Goal: Book appointment/travel/reservation

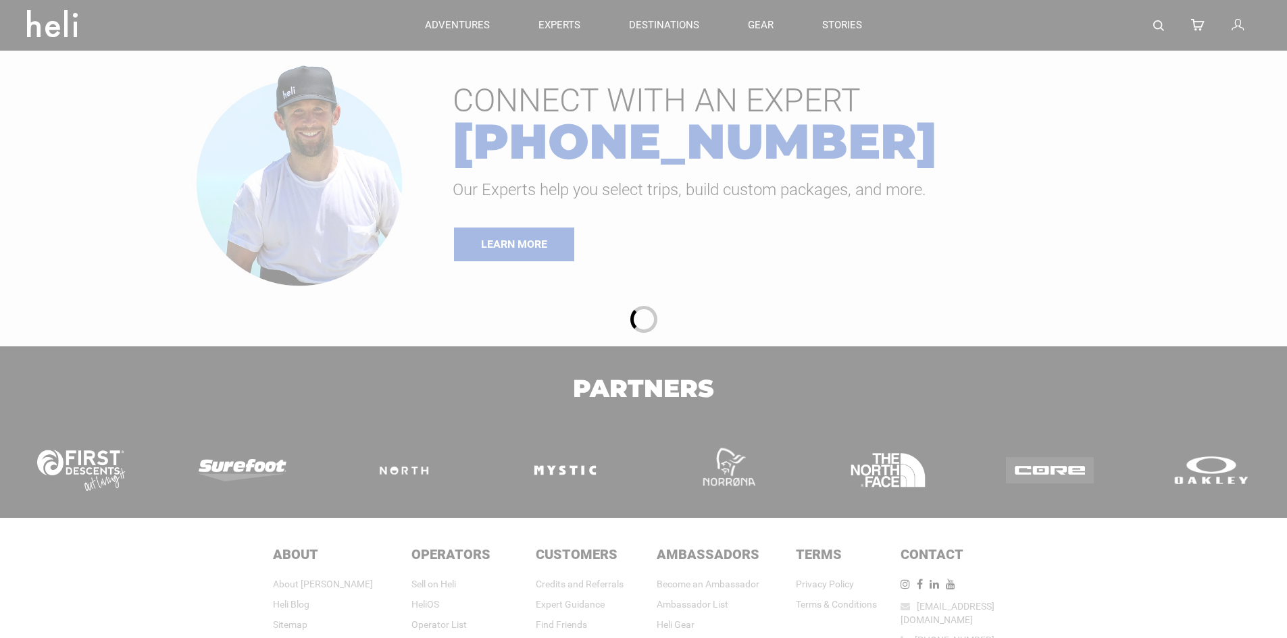
type input "Heli Skiing"
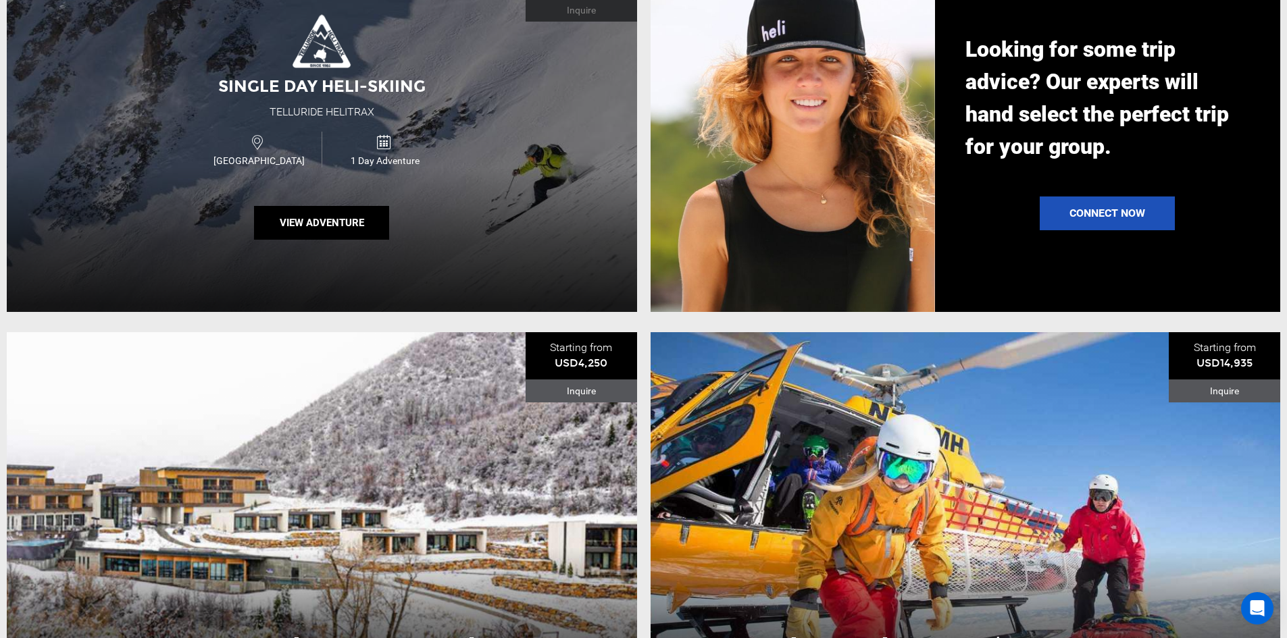
scroll to position [1419, 0]
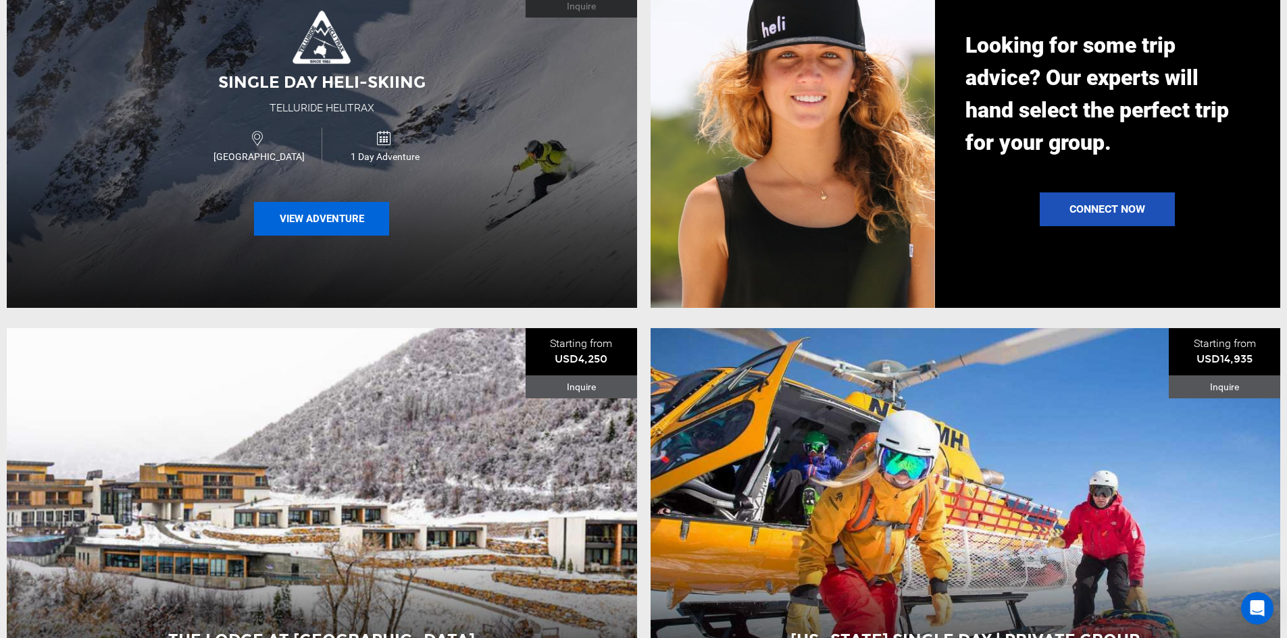
click at [345, 226] on button "View Adventure" at bounding box center [321, 219] width 135 height 34
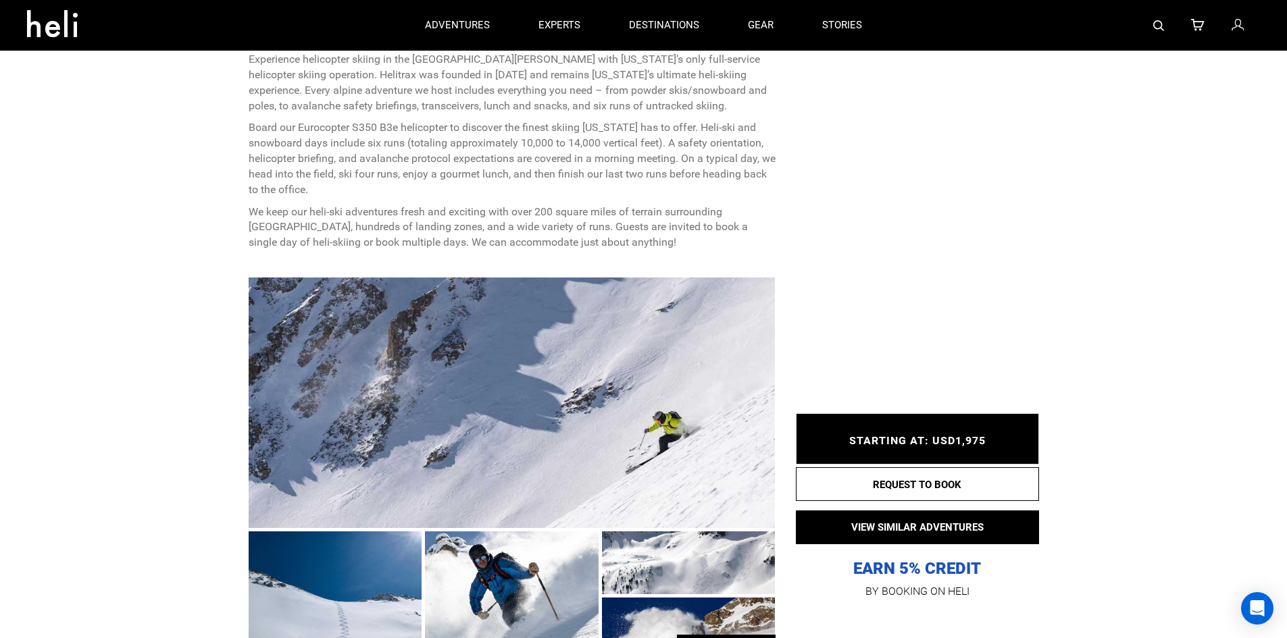
scroll to position [473, 0]
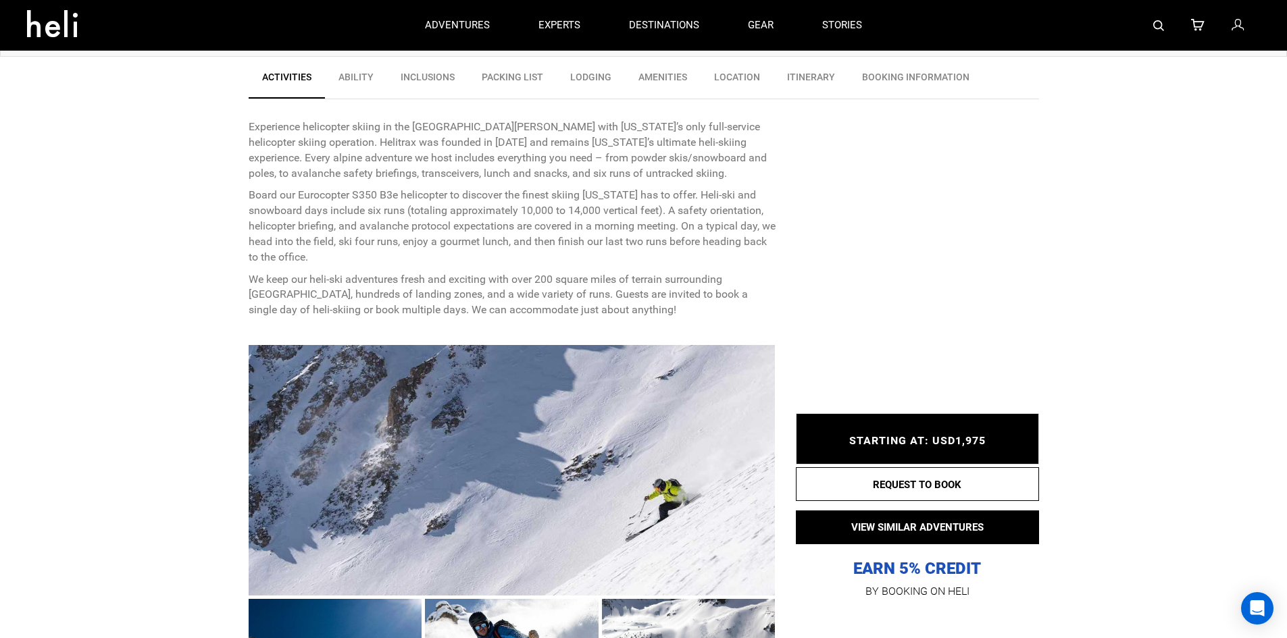
click at [367, 73] on link "Ability" at bounding box center [356, 81] width 62 height 34
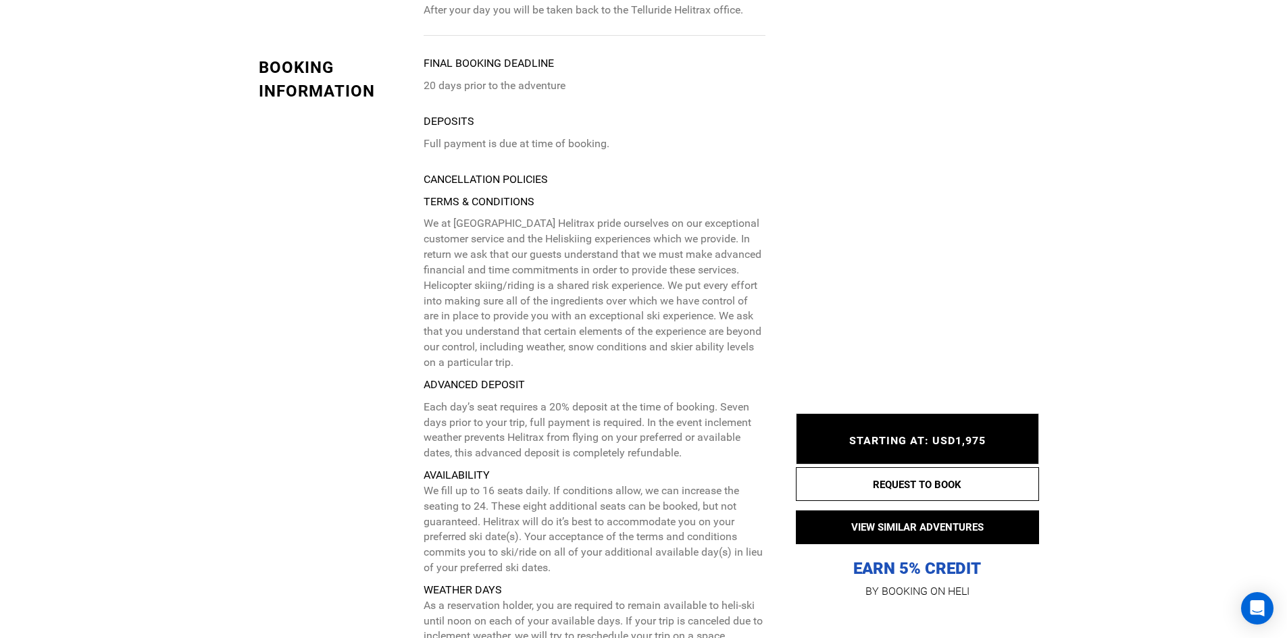
scroll to position [3100, 0]
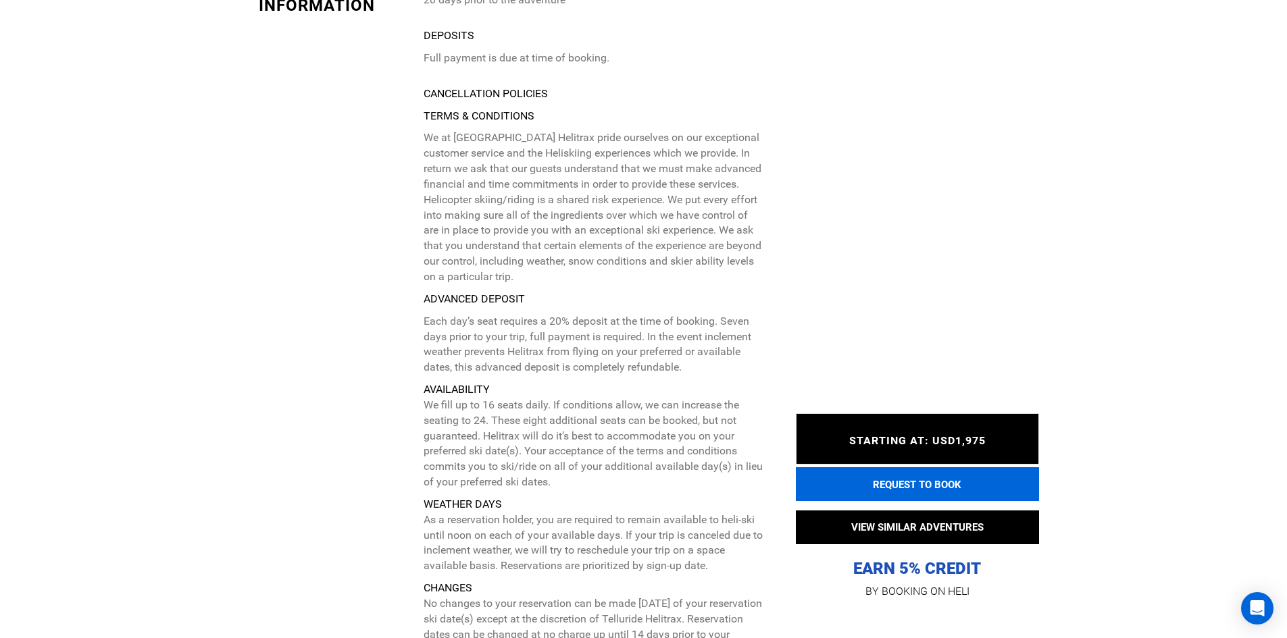
click at [913, 487] on button "REQUEST TO BOOK" at bounding box center [917, 485] width 243 height 34
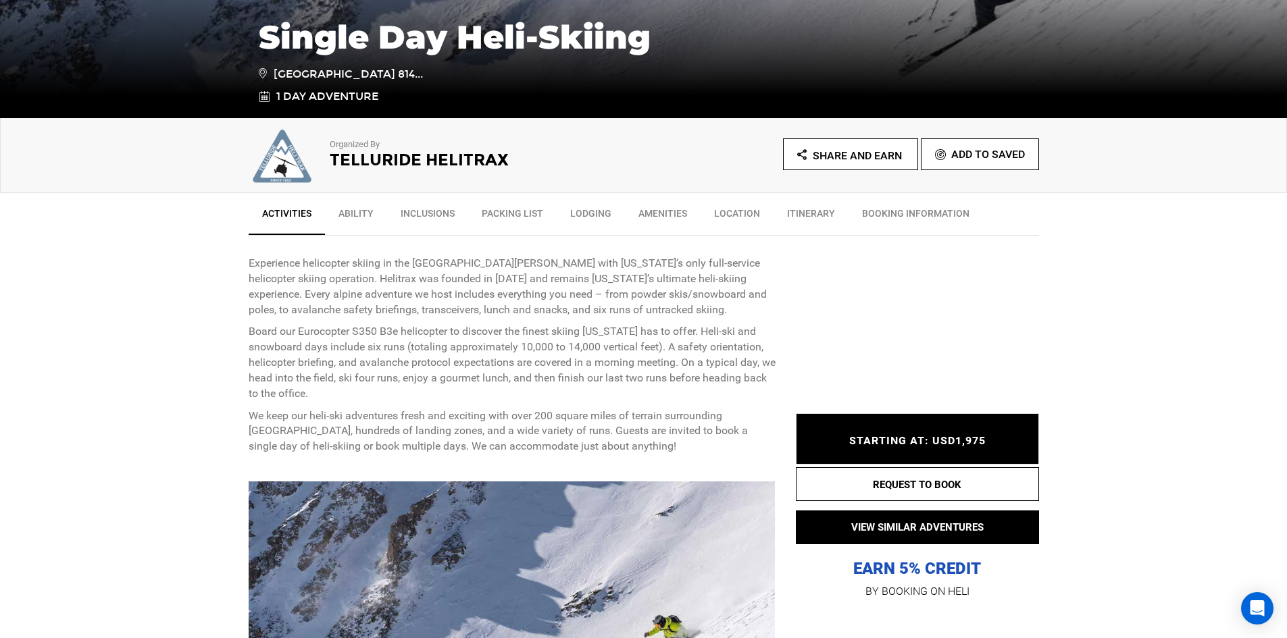
scroll to position [338, 0]
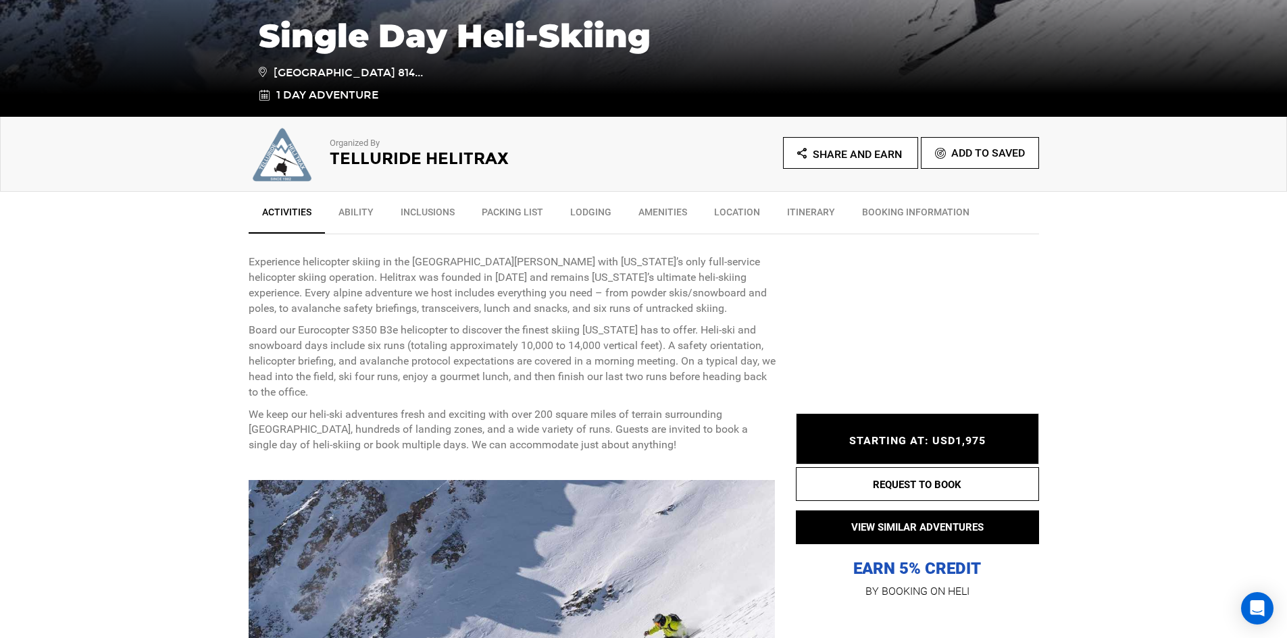
click at [812, 208] on link "Itinerary" at bounding box center [811, 216] width 75 height 34
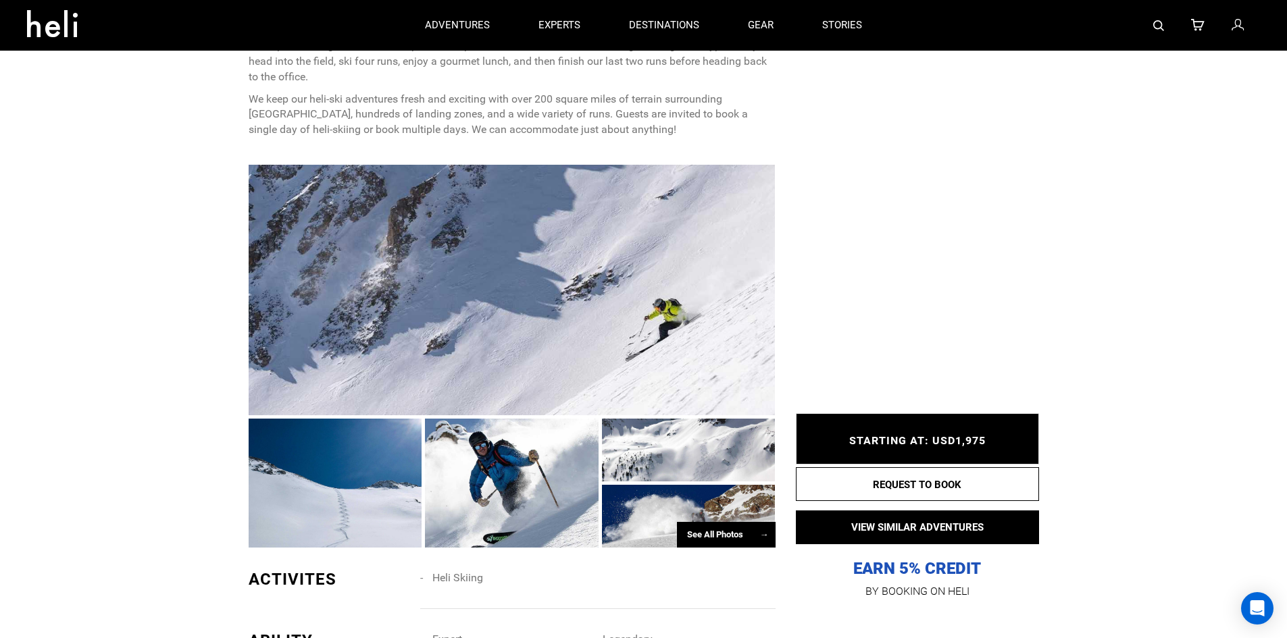
scroll to position [578, 0]
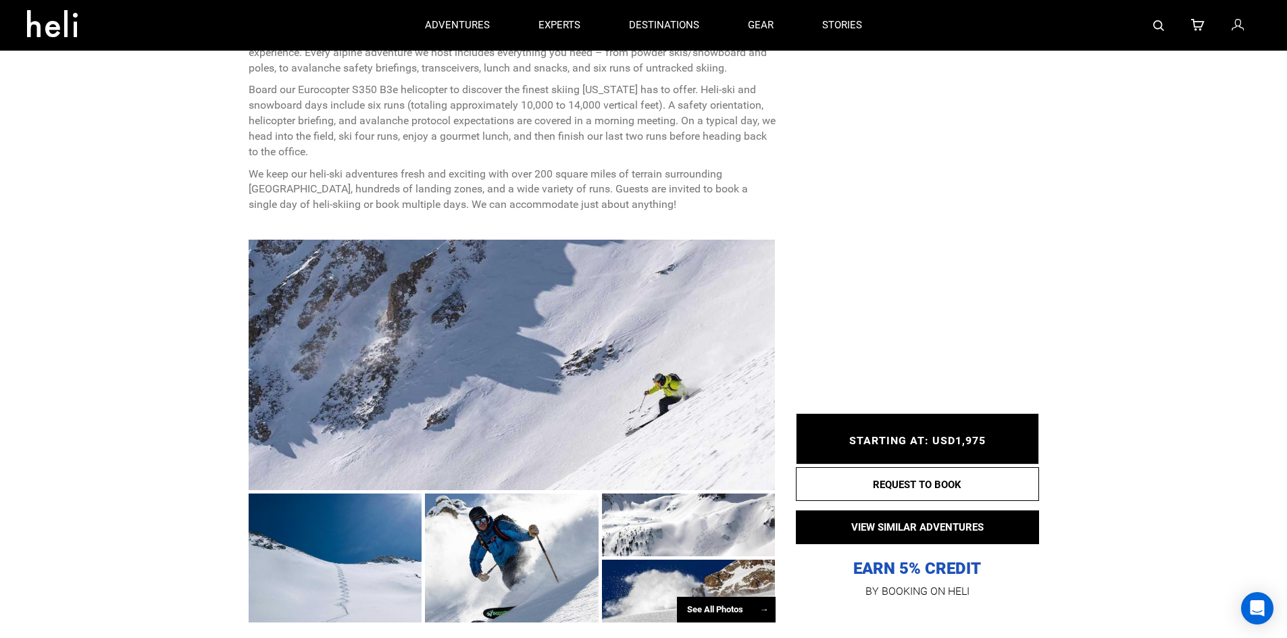
click at [500, 314] on div at bounding box center [512, 365] width 527 height 251
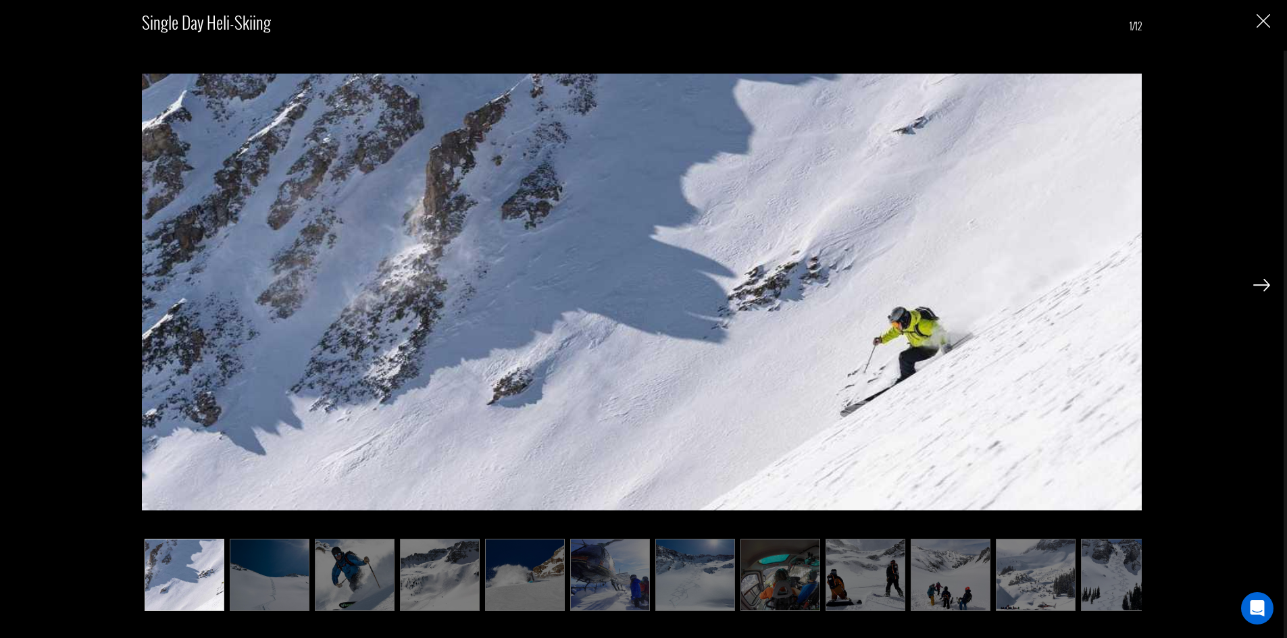
click at [1263, 282] on img at bounding box center [1261, 285] width 17 height 12
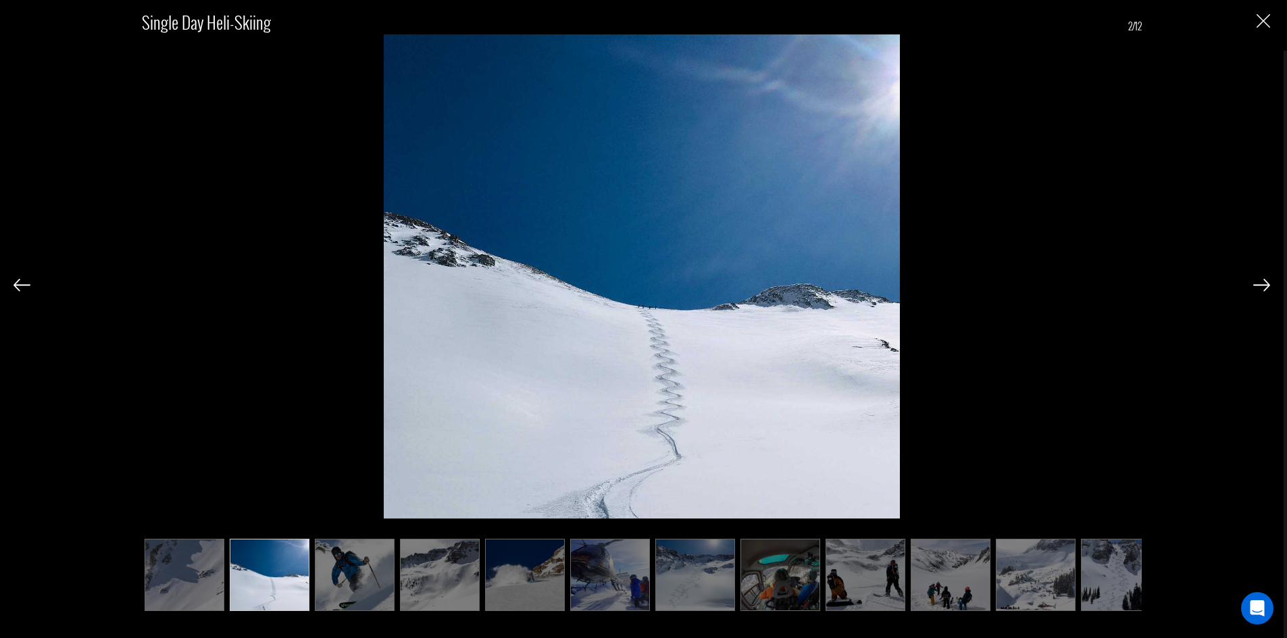
click at [1263, 282] on img at bounding box center [1261, 285] width 17 height 12
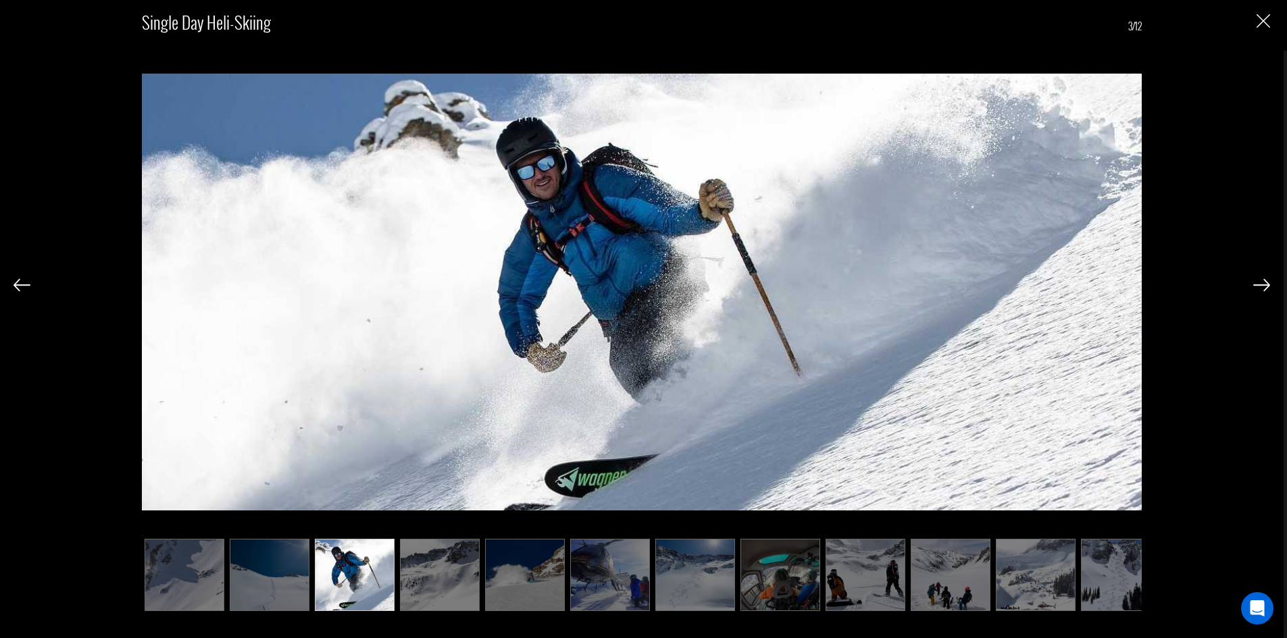
click at [1263, 282] on img at bounding box center [1261, 285] width 17 height 12
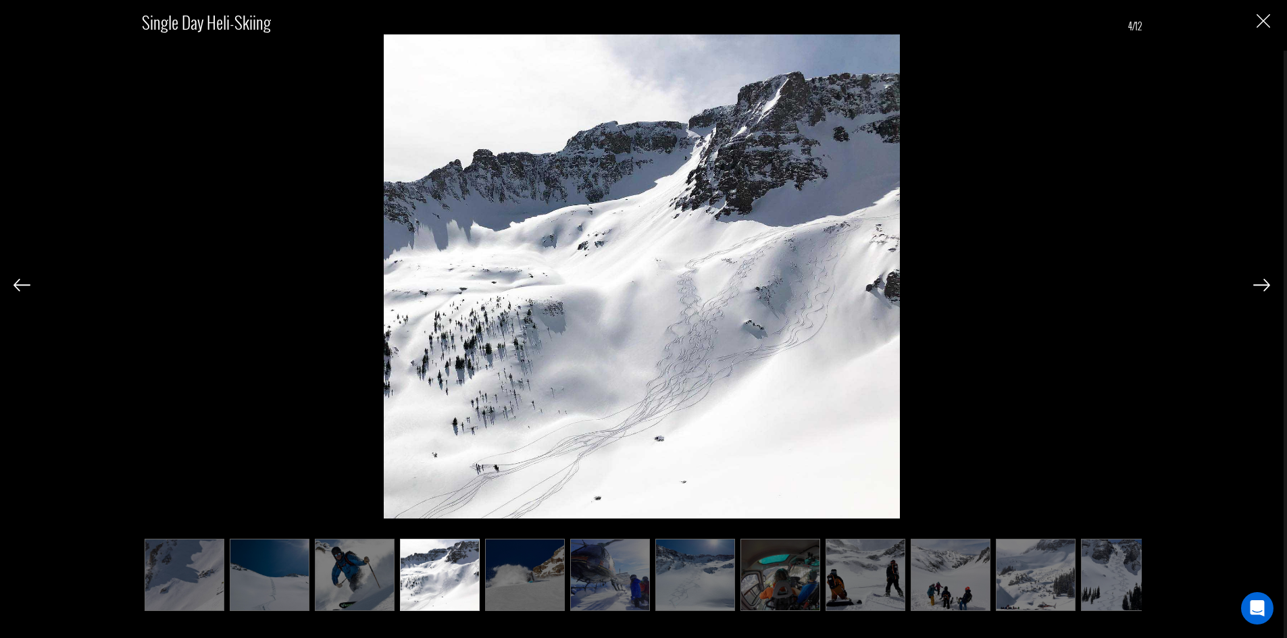
click at [1263, 282] on img at bounding box center [1261, 285] width 17 height 12
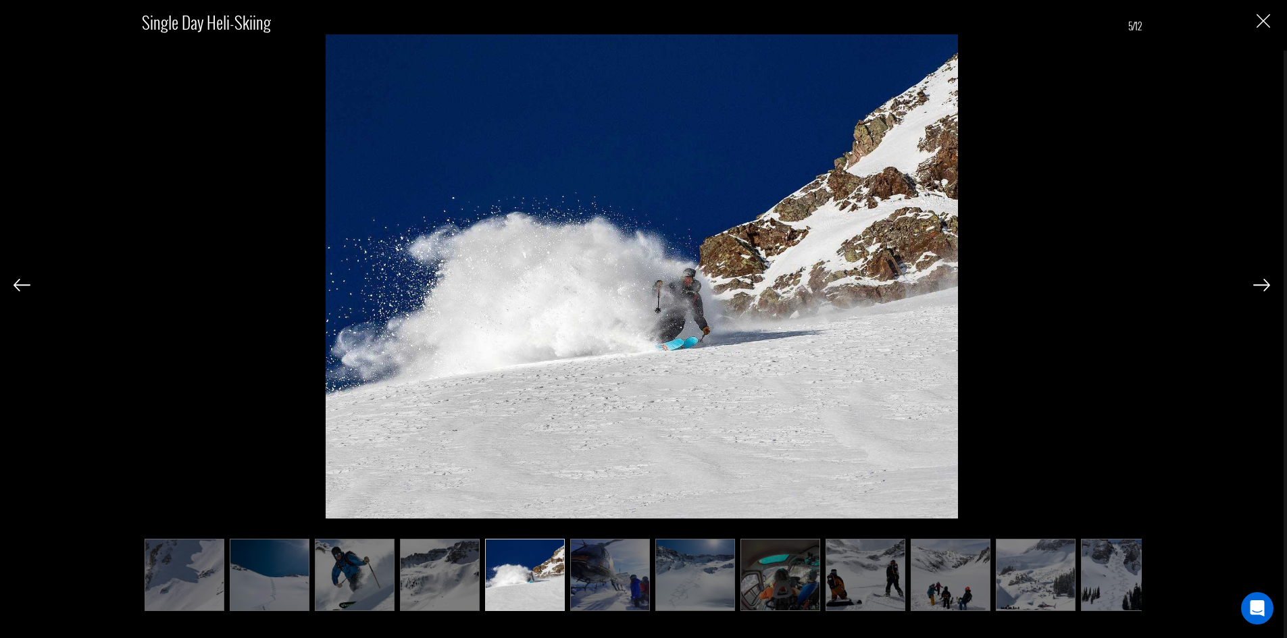
click at [1263, 282] on img at bounding box center [1261, 285] width 17 height 12
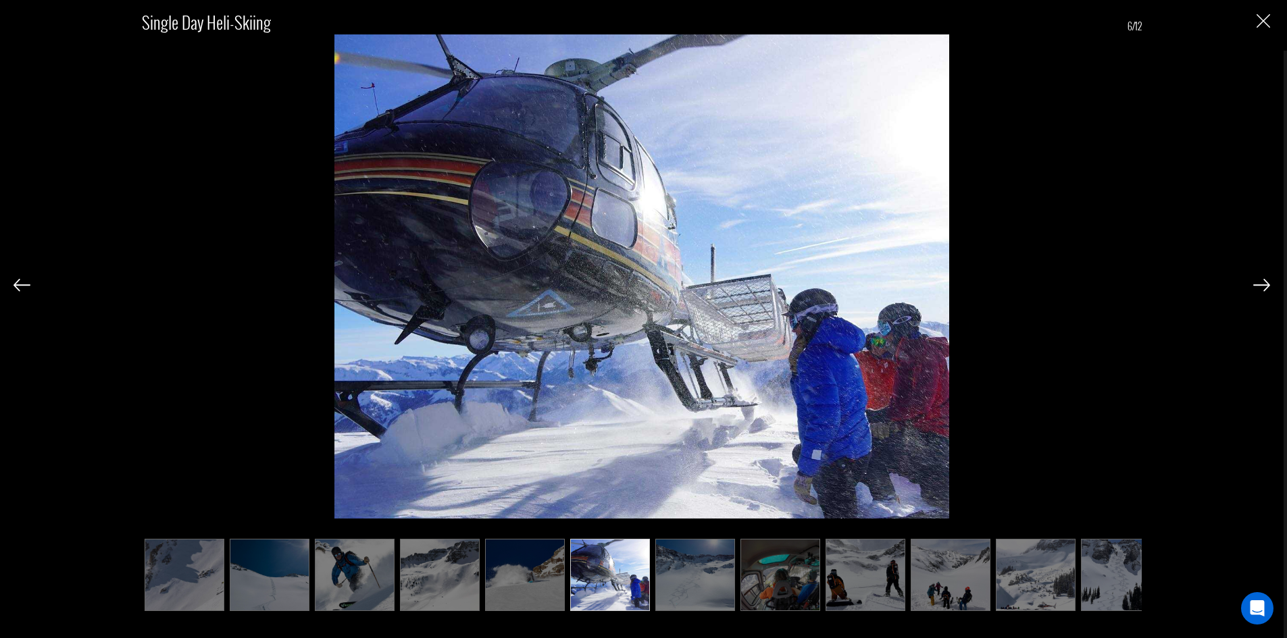
click at [1263, 282] on img at bounding box center [1261, 285] width 17 height 12
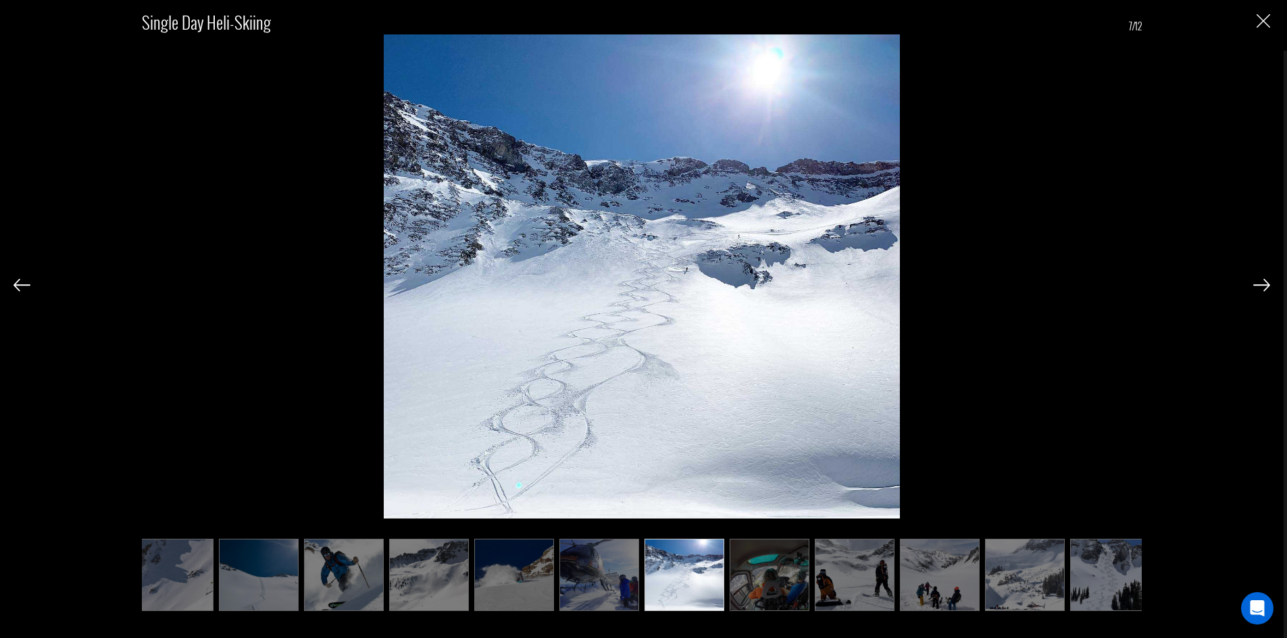
scroll to position [0, 22]
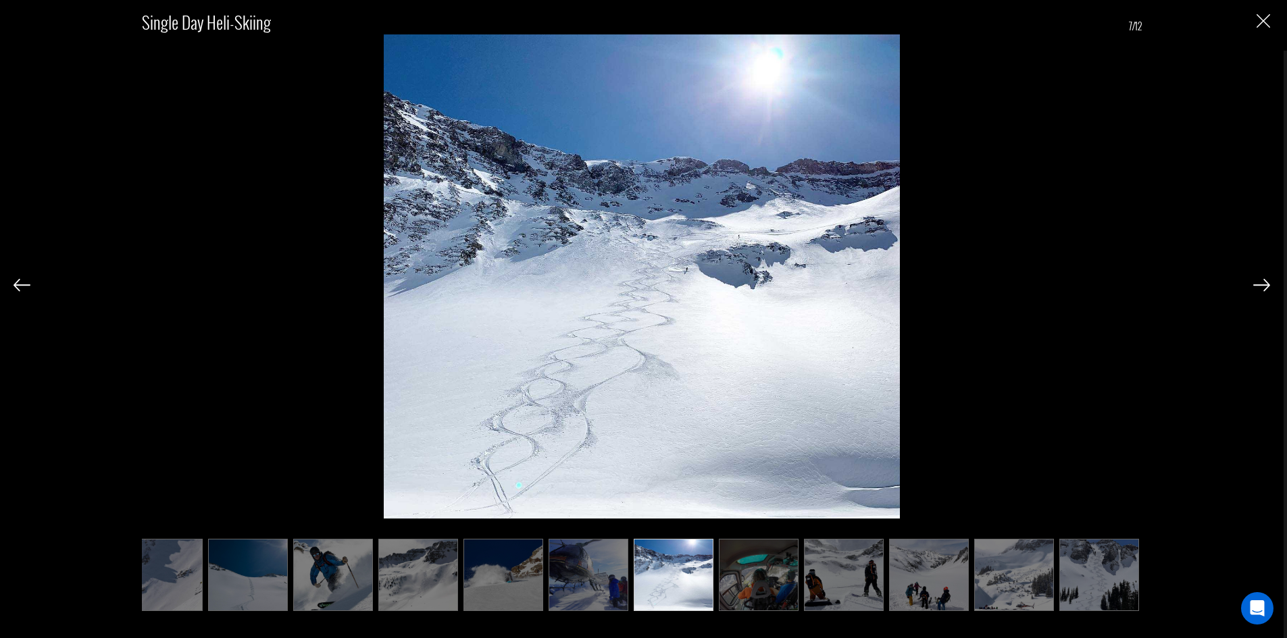
click at [1263, 282] on img at bounding box center [1261, 285] width 17 height 12
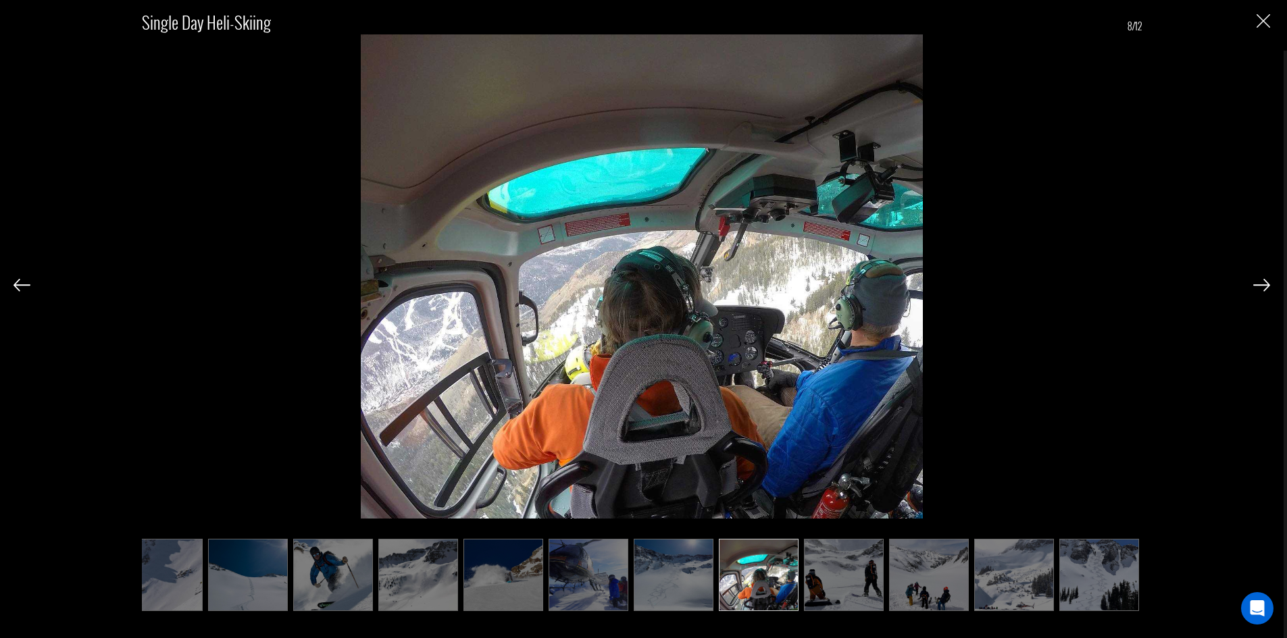
click at [1263, 282] on img at bounding box center [1261, 285] width 17 height 12
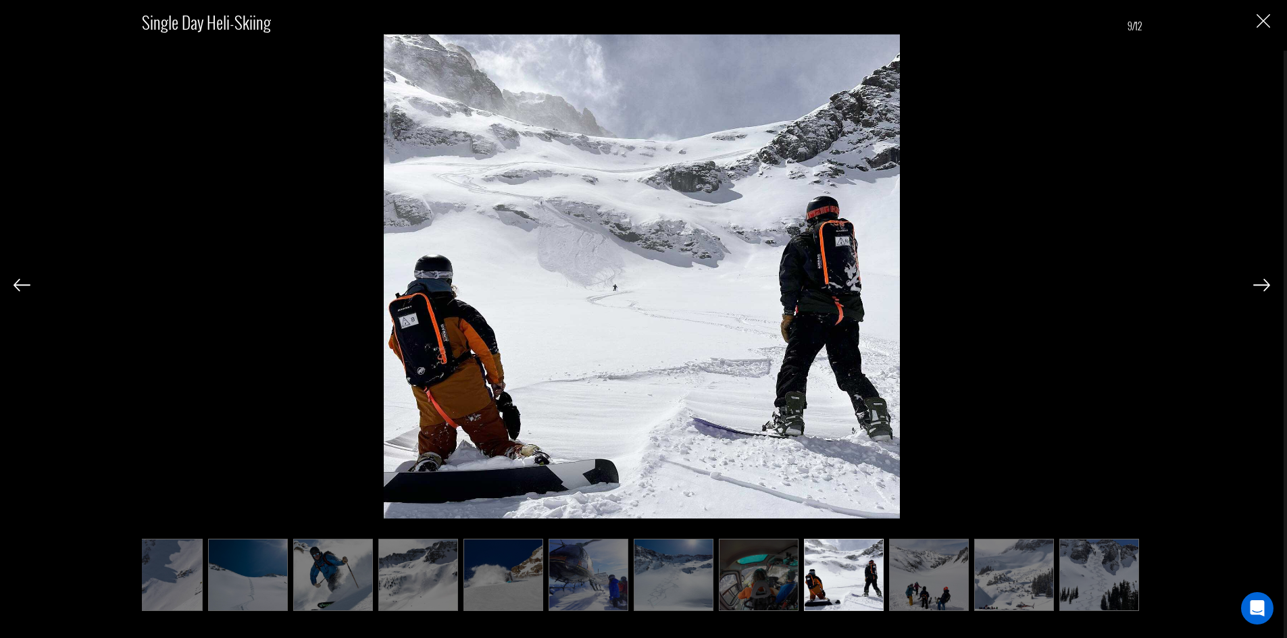
click at [1263, 282] on img at bounding box center [1261, 285] width 17 height 12
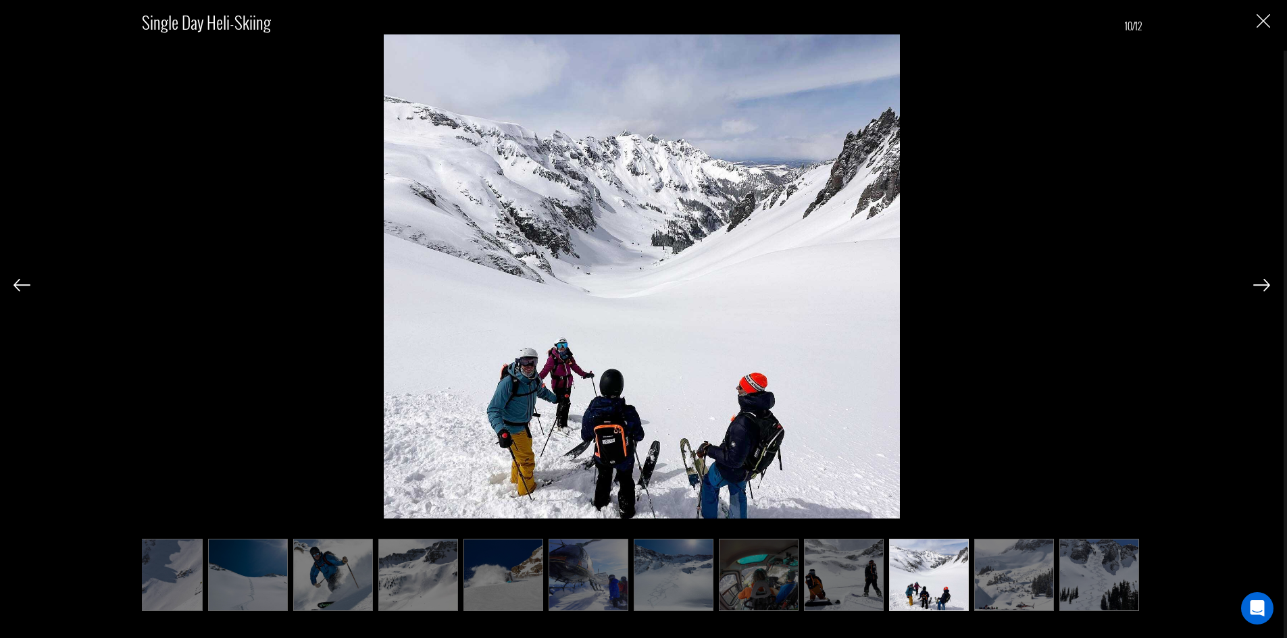
click at [1263, 282] on img at bounding box center [1261, 285] width 17 height 12
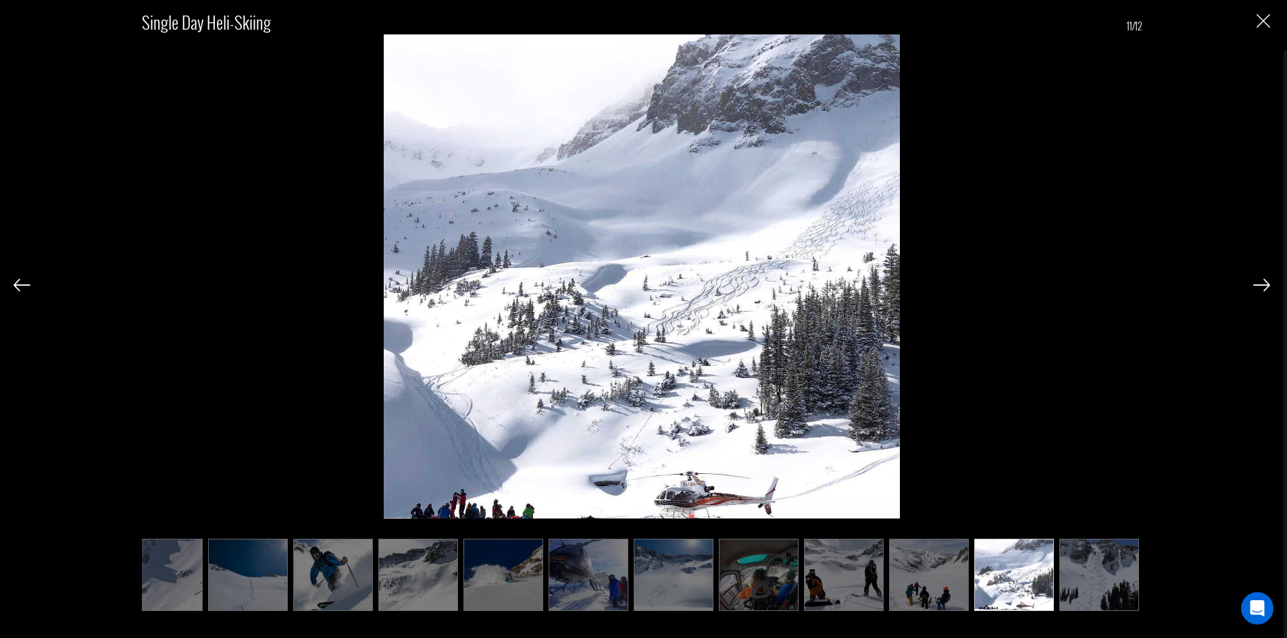
click at [1263, 282] on img at bounding box center [1261, 285] width 17 height 12
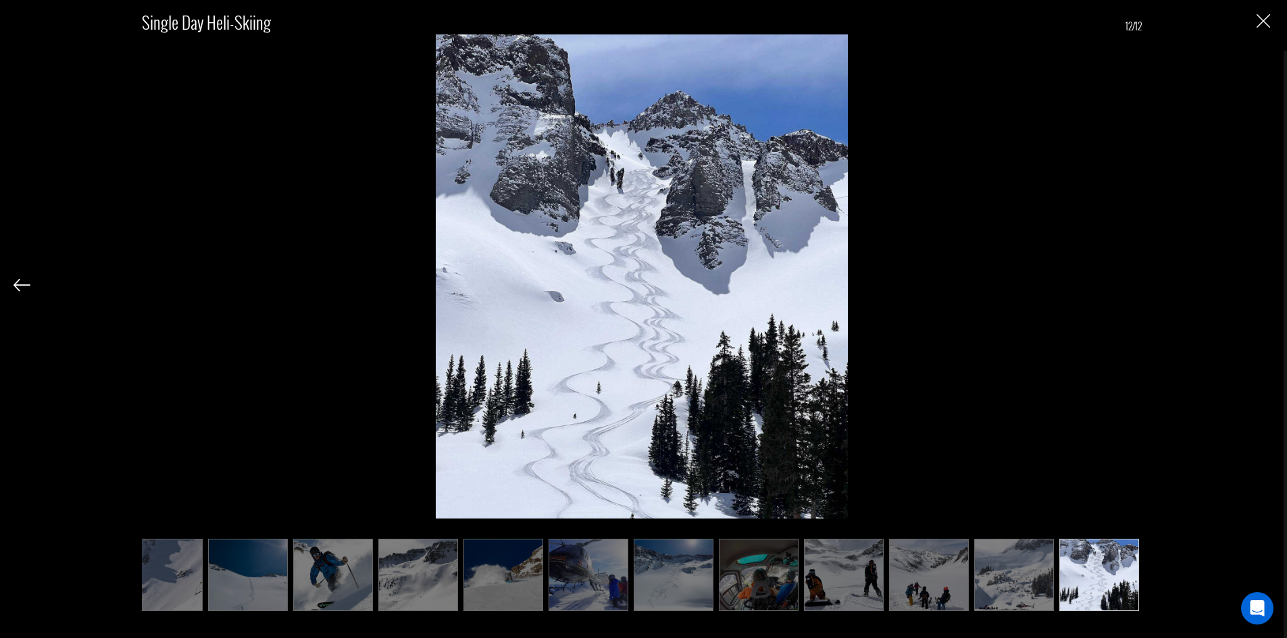
click at [1263, 282] on div "Single Day Heli-Skiing 12/12" at bounding box center [642, 303] width 1257 height 607
click at [1268, 18] on img "Close" at bounding box center [1264, 21] width 14 height 14
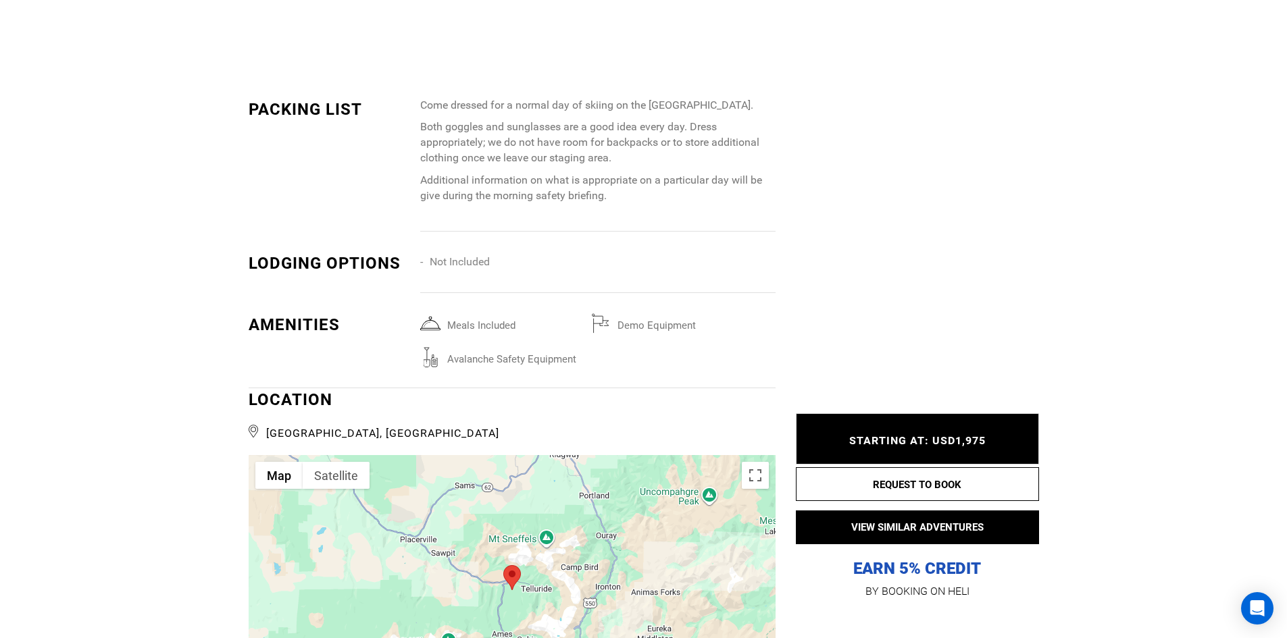
scroll to position [1997, 0]
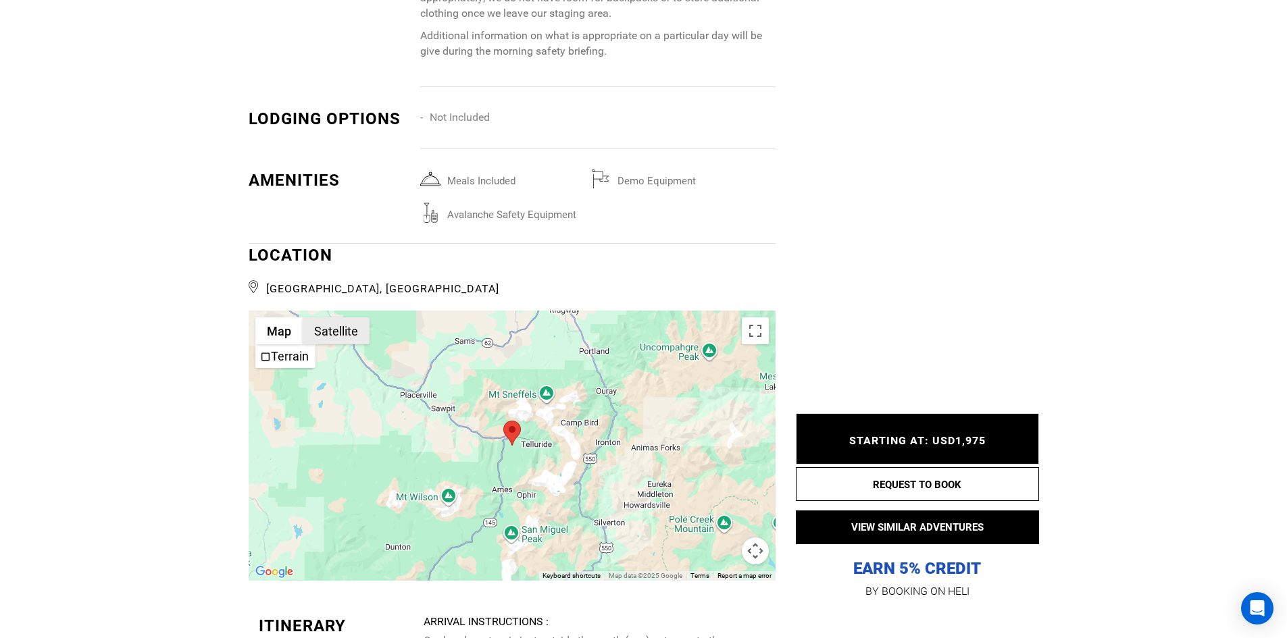
click at [337, 329] on button "Satellite" at bounding box center [336, 331] width 67 height 27
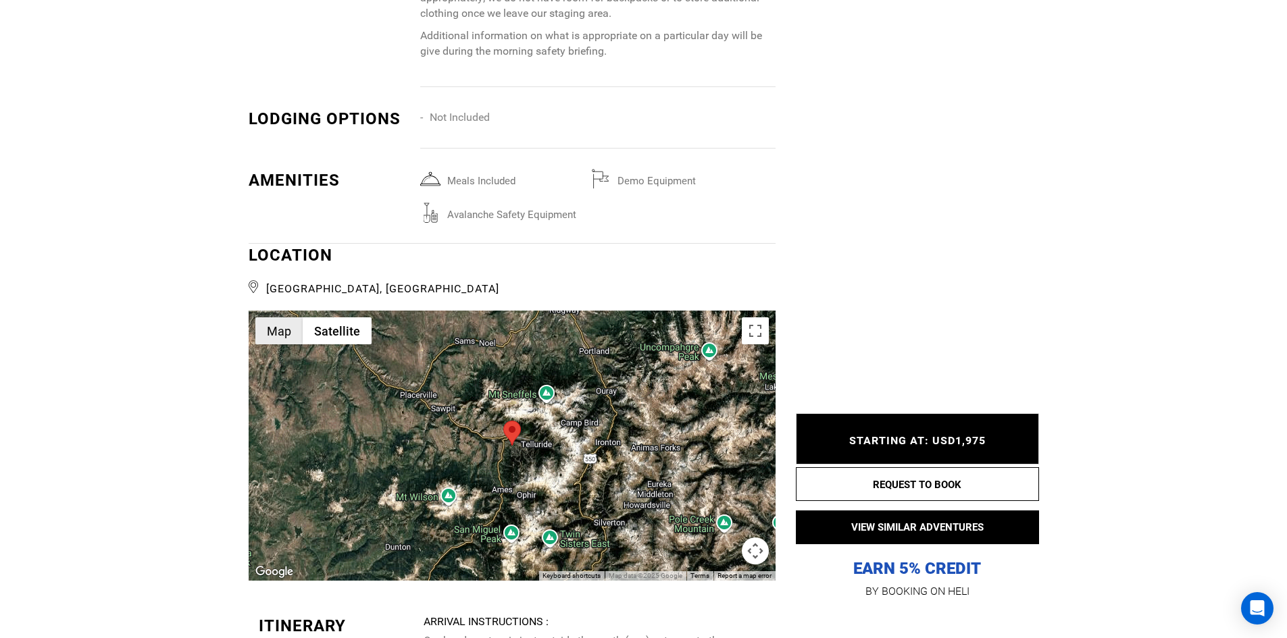
click at [283, 342] on button "Map" at bounding box center [278, 331] width 47 height 27
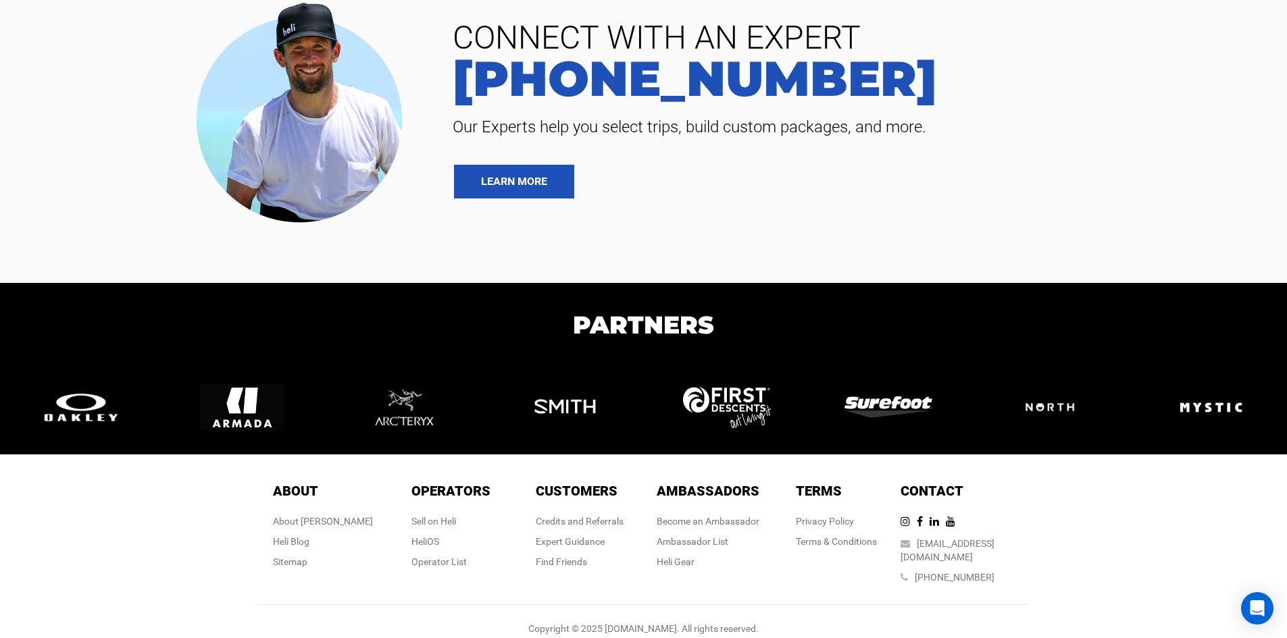
scroll to position [4698, 0]
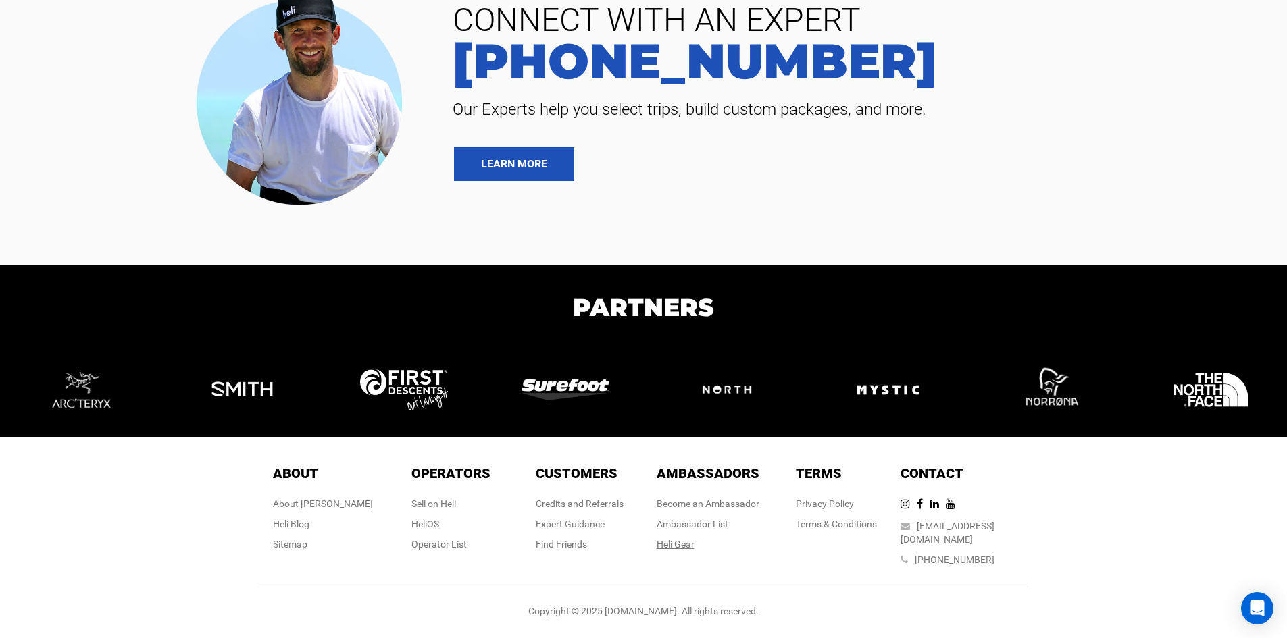
click at [688, 551] on div "Heli Gear" at bounding box center [708, 545] width 103 height 14
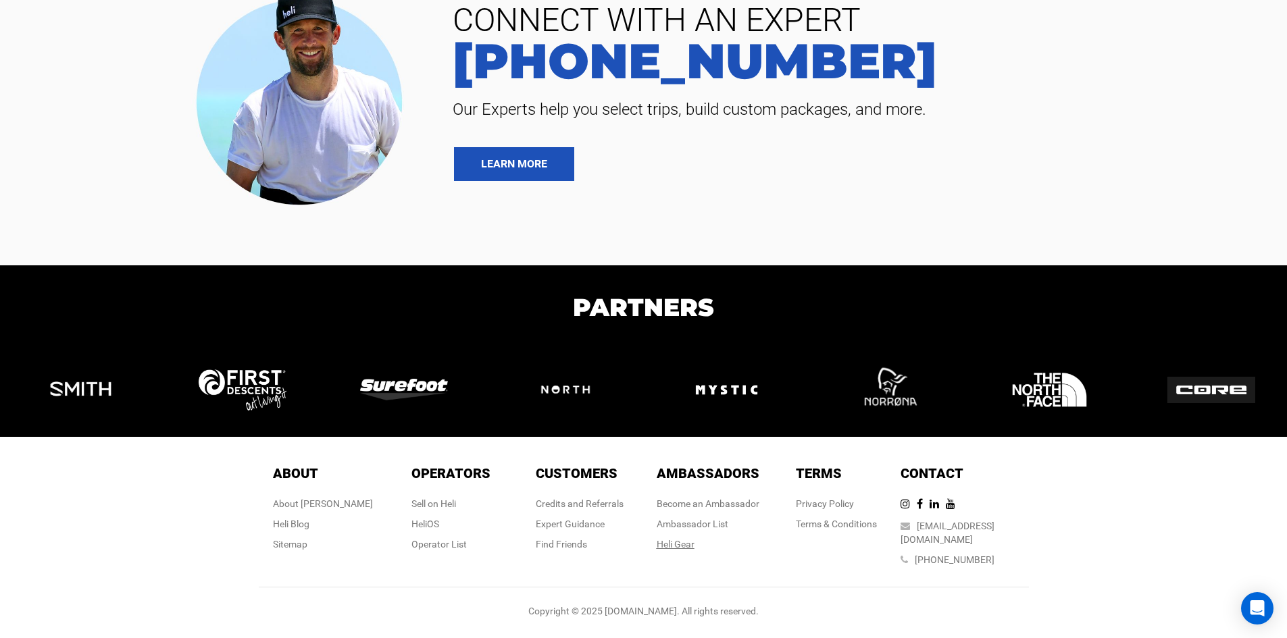
click at [685, 550] on link "Heli Gear" at bounding box center [676, 544] width 38 height 11
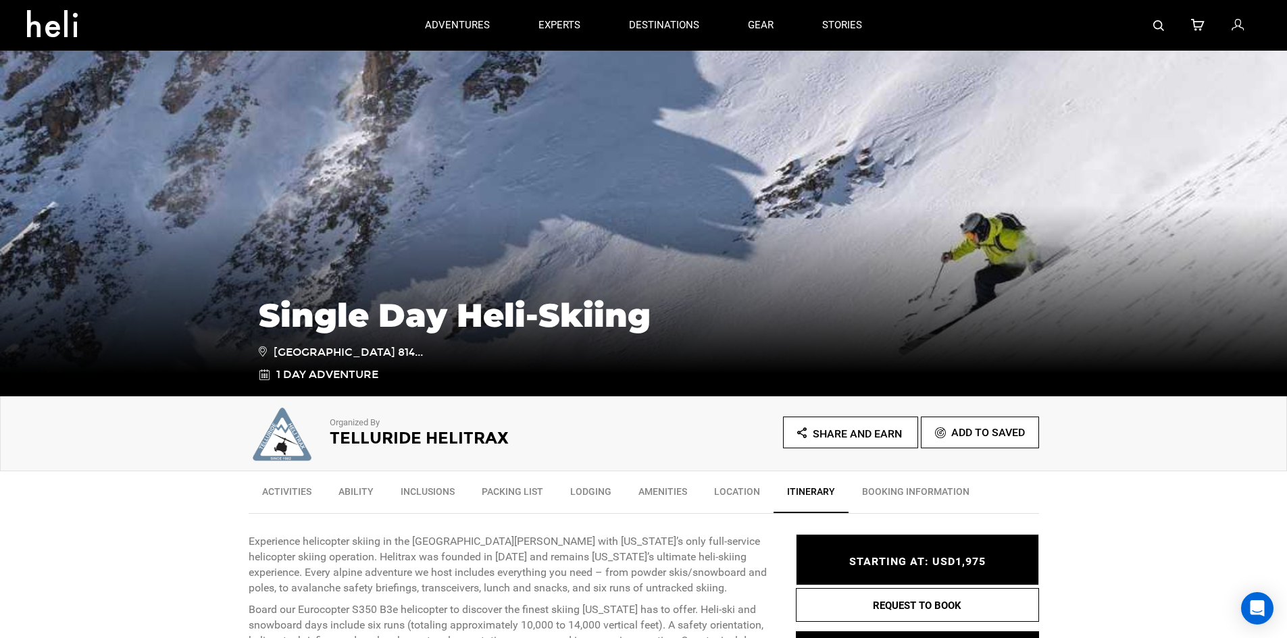
scroll to position [0, 0]
